Goal: Book appointment/travel/reservation

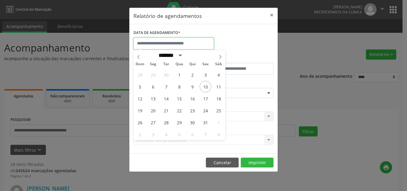
click at [178, 48] on input "text" at bounding box center [173, 44] width 80 height 12
click at [155, 110] on span "20" at bounding box center [153, 110] width 12 height 12
type input "**********"
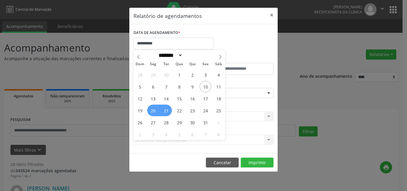
drag, startPoint x: 164, startPoint y: 111, endPoint x: 180, endPoint y: 114, distance: 16.9
click at [163, 111] on span "21" at bounding box center [166, 110] width 12 height 12
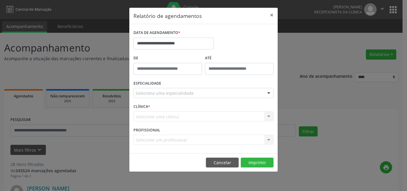
click at [203, 116] on div "Selecione uma clínica Nenhum resultado encontrado para: " " Não há nenhuma opçã…" at bounding box center [203, 116] width 140 height 10
click at [203, 119] on div "Selecione uma clínica Nenhum resultado encontrado para: " " Não há nenhuma opçã…" at bounding box center [203, 116] width 140 height 10
click at [255, 161] on button "Imprimir" at bounding box center [257, 162] width 33 height 10
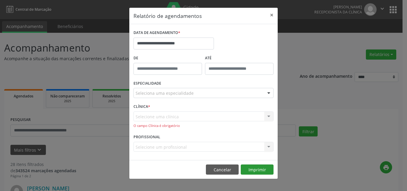
click at [260, 164] on footer "Cancelar Imprimir" at bounding box center [203, 169] width 148 height 19
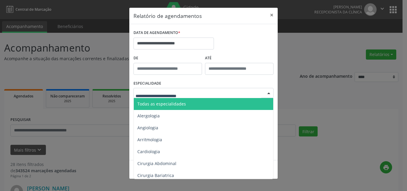
click at [170, 105] on span "Todas as especialidades" at bounding box center [161, 104] width 49 height 6
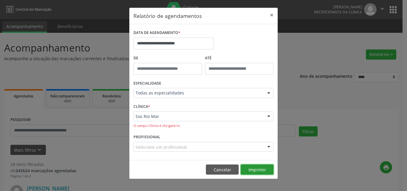
click at [257, 169] on button "Imprimir" at bounding box center [257, 169] width 33 height 10
